Goal: Communication & Community: Answer question/provide support

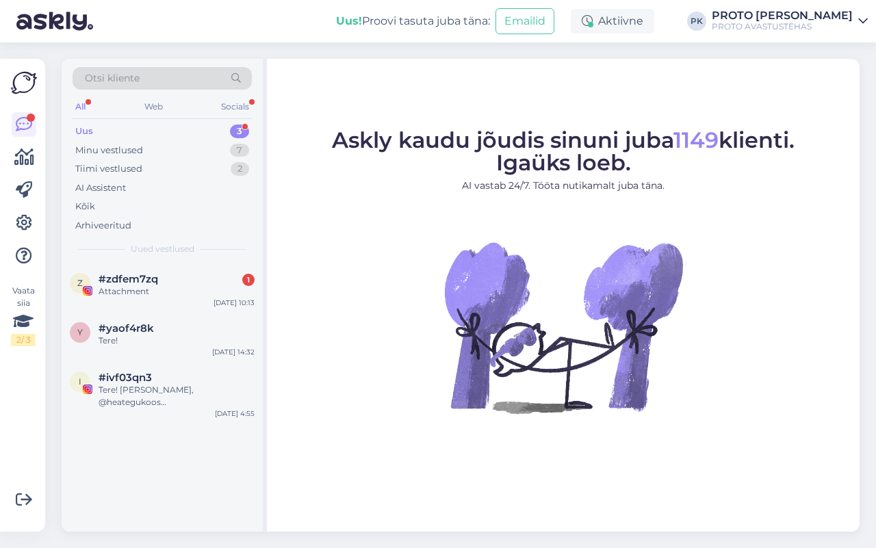
click at [75, 134] on div "Uus" at bounding box center [84, 132] width 18 height 14
click at [159, 101] on div "Web" at bounding box center [154, 107] width 24 height 18
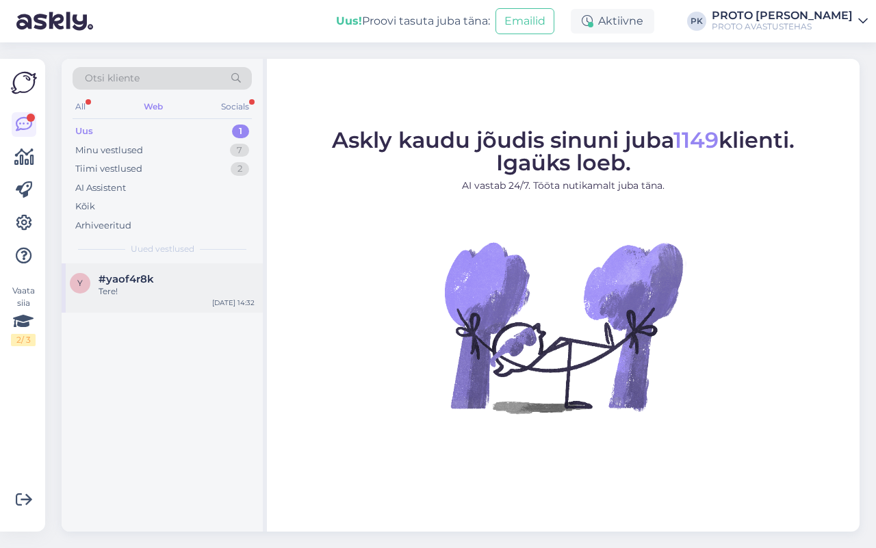
click at [112, 281] on span "#yaof4r8k" at bounding box center [126, 279] width 55 height 12
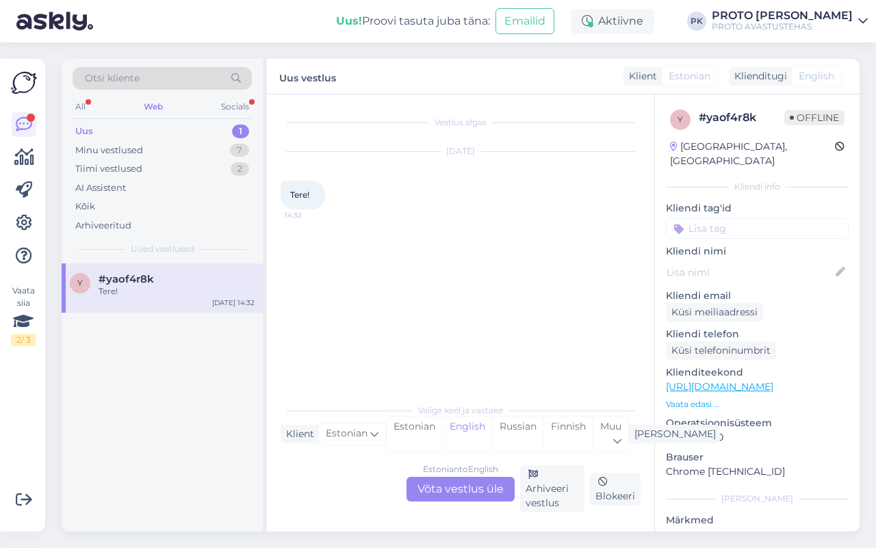
click at [413, 483] on div "Estonian to English Võta vestlus üle" at bounding box center [460, 489] width 108 height 25
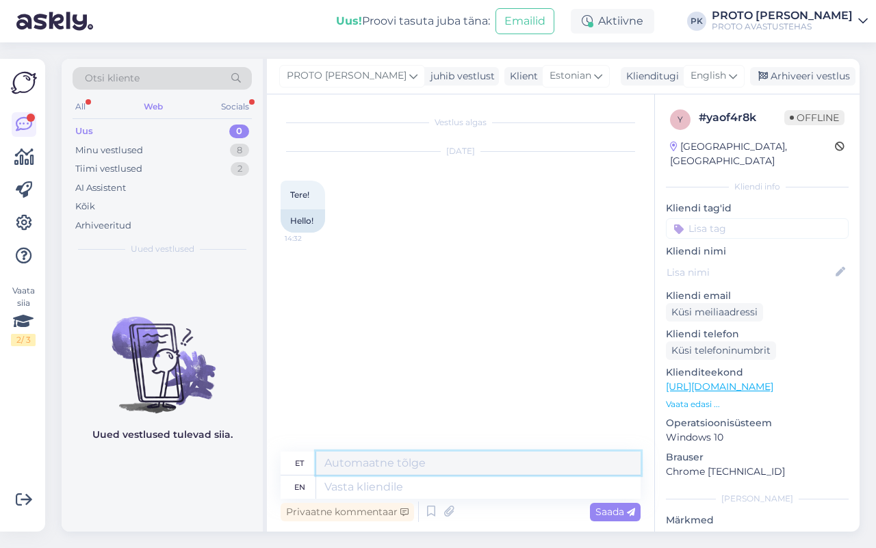
click at [426, 465] on textarea at bounding box center [478, 463] width 324 height 23
click at [736, 83] on div "English" at bounding box center [714, 76] width 62 height 22
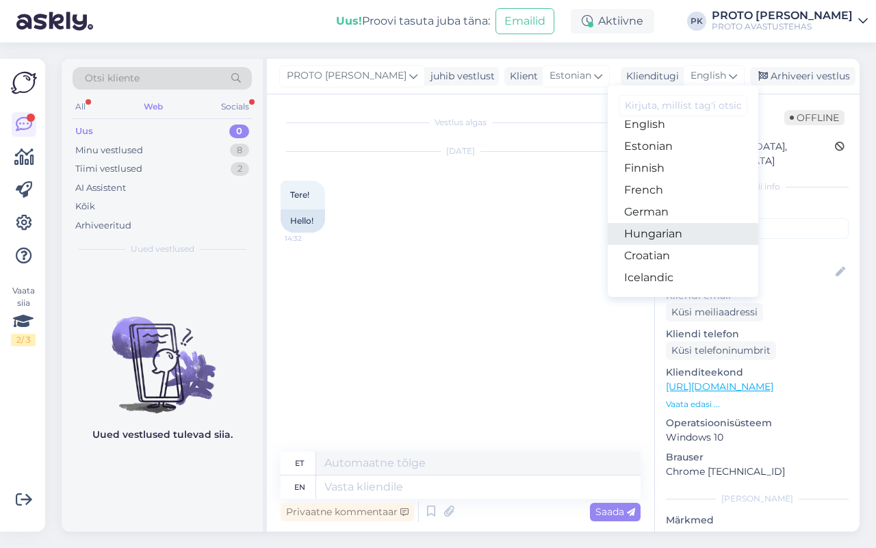
scroll to position [171, 0]
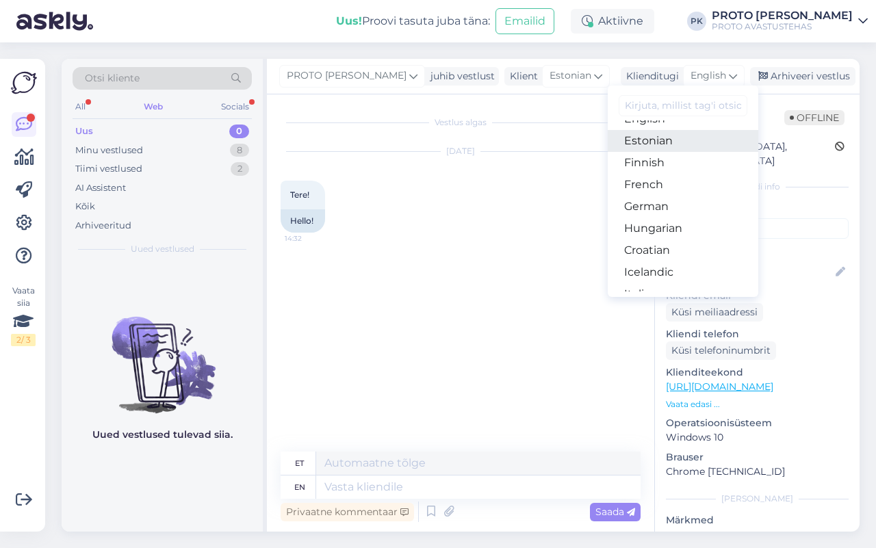
click at [669, 148] on link "Estonian" at bounding box center [683, 141] width 151 height 22
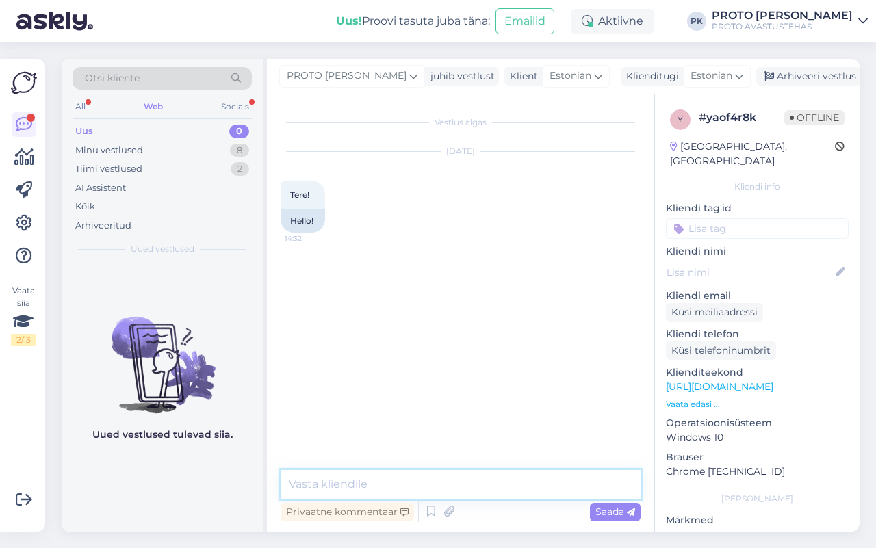
click at [329, 487] on textarea at bounding box center [461, 484] width 360 height 29
type textarea "Tere!"
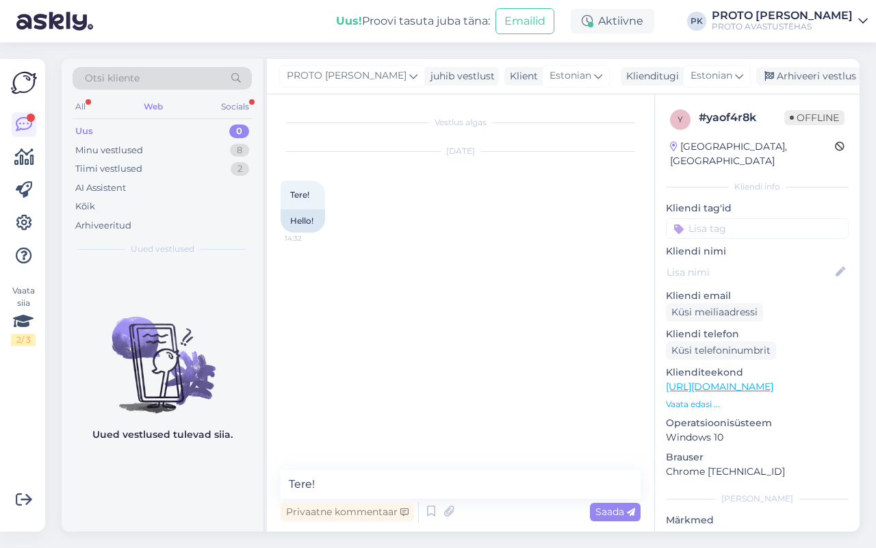
click at [594, 514] on div "Saada" at bounding box center [615, 512] width 51 height 18
